Goal: Transaction & Acquisition: Subscribe to service/newsletter

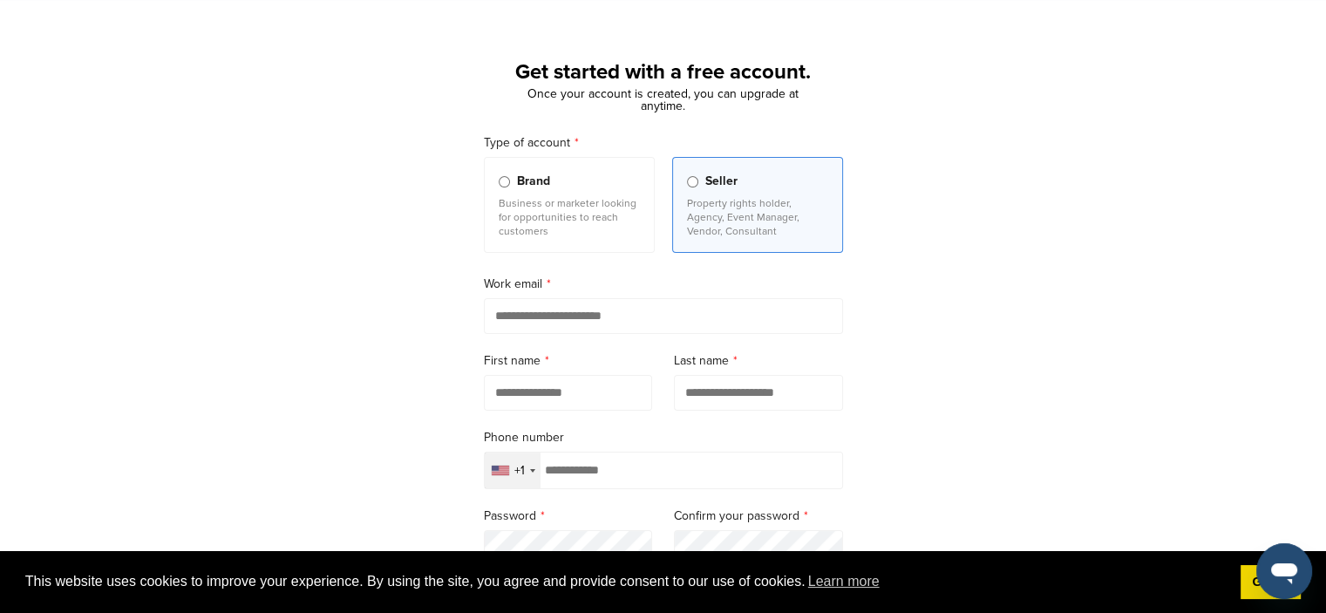
scroll to position [31, 0]
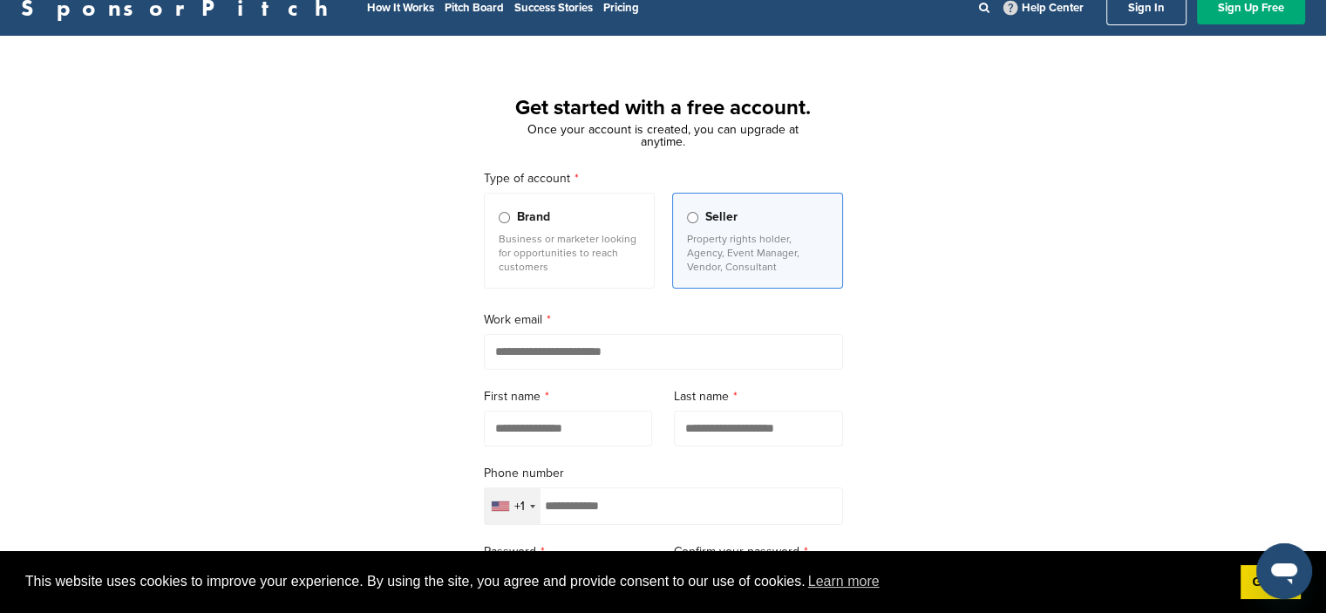
scroll to position [21, 0]
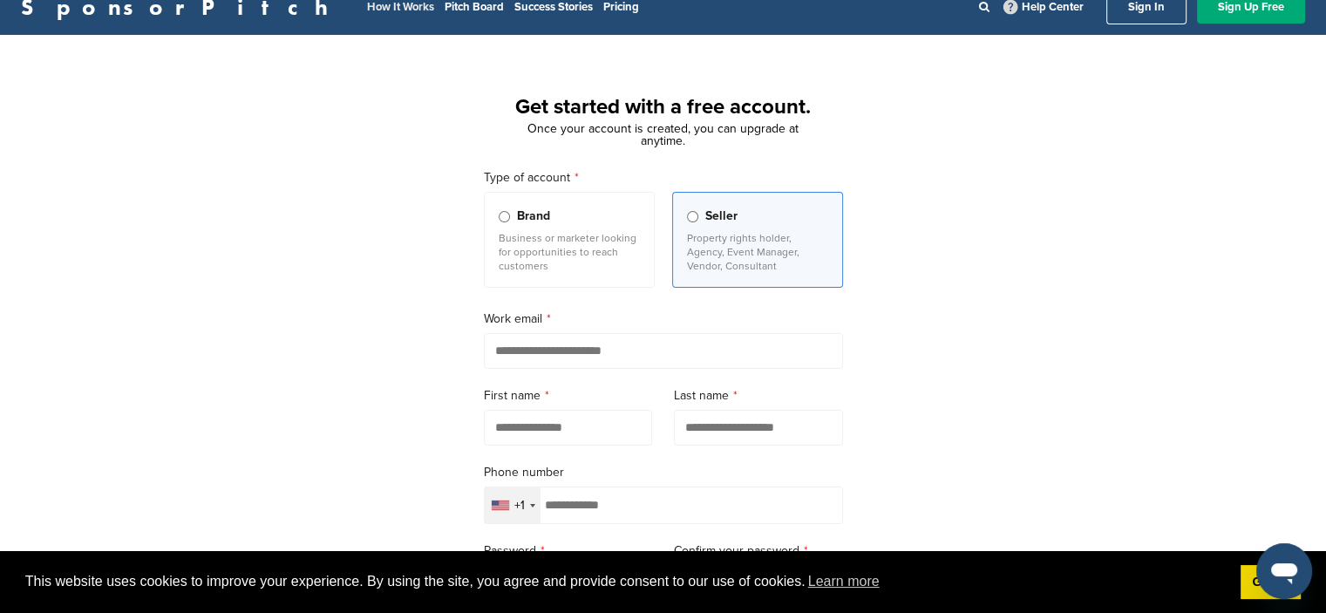
click at [367, 9] on link "How It Works" at bounding box center [400, 7] width 67 height 14
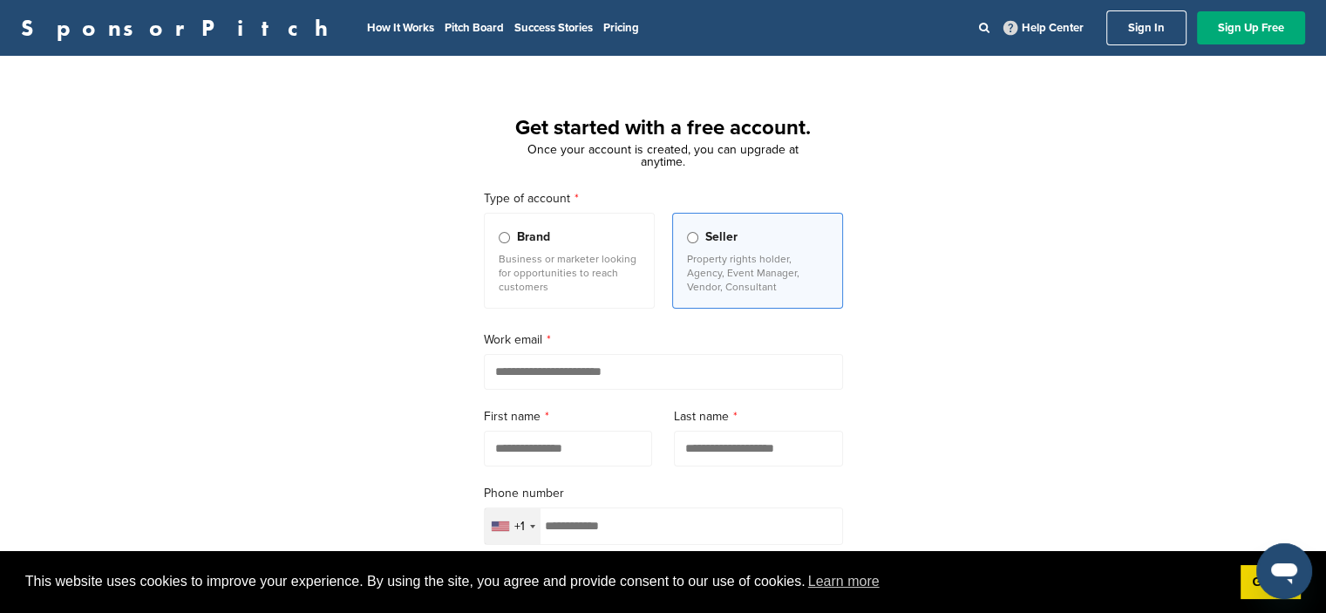
click at [534, 246] on span "Brand" at bounding box center [533, 237] width 33 height 19
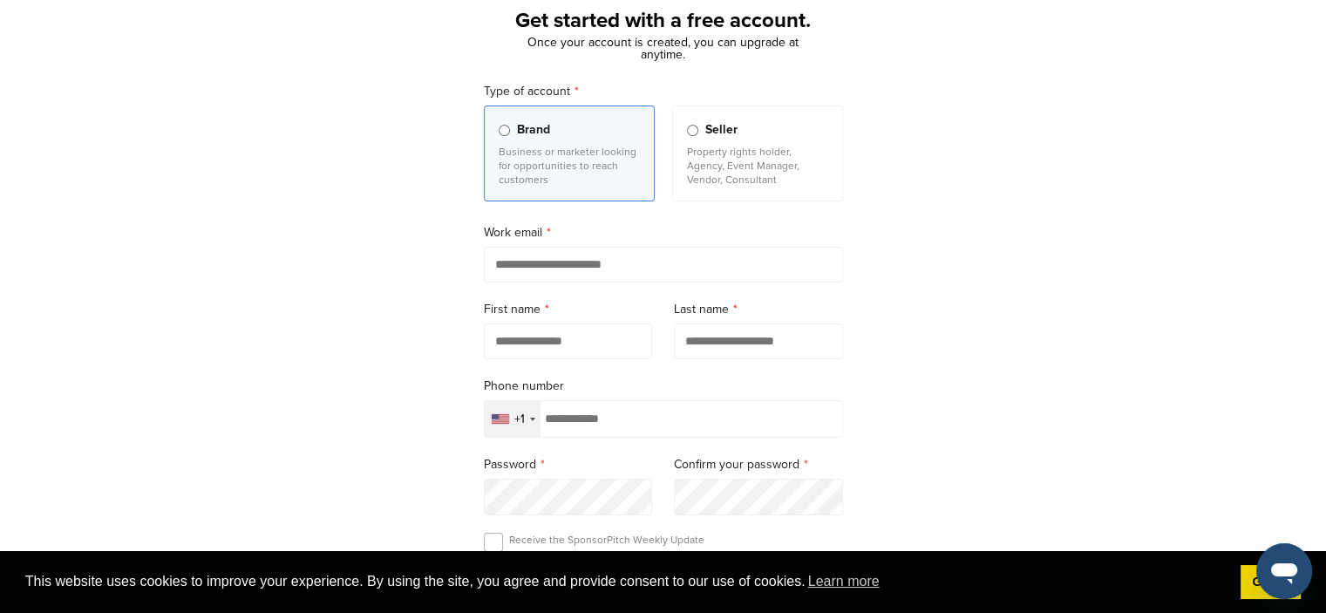
scroll to position [110, 0]
